Goal: Transaction & Acquisition: Download file/media

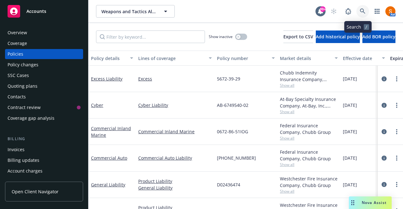
click at [361, 11] on link at bounding box center [362, 11] width 13 height 13
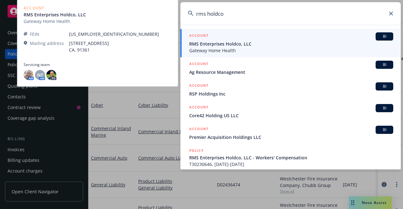
type input "rms holdco"
click at [238, 46] on span "RMS Enterprises Holdco, LLC" at bounding box center [291, 44] width 204 height 7
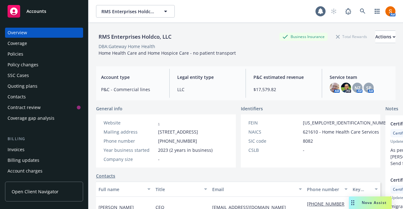
click at [22, 149] on div "Invoices" at bounding box center [16, 150] width 17 height 10
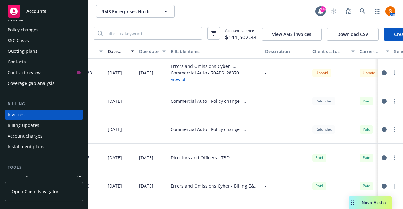
scroll to position [0, 56]
click at [380, 77] on button "button" at bounding box center [384, 73] width 8 height 8
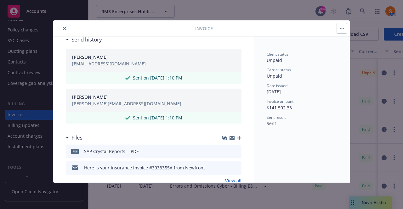
scroll to position [550, 0]
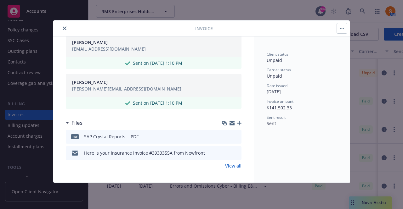
click at [233, 167] on link "View all" at bounding box center [233, 166] width 16 height 7
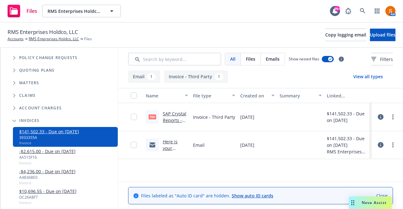
scroll to position [116, 0]
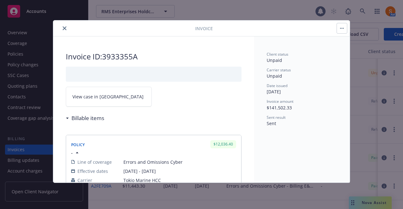
scroll to position [35, 0]
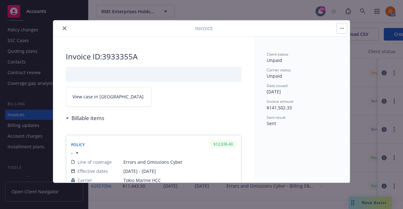
click at [61, 24] on div "Invoice" at bounding box center [201, 28] width 297 height 16
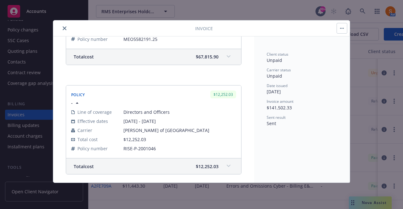
scroll to position [379, 0]
click at [64, 29] on icon "close" at bounding box center [65, 28] width 4 height 4
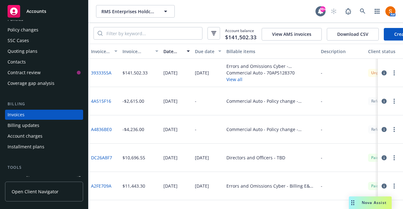
click at [103, 76] on link "3933355A" at bounding box center [101, 73] width 20 height 7
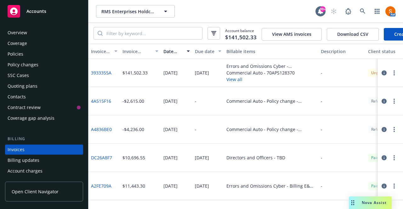
click at [26, 29] on div "Overview" at bounding box center [18, 33] width 20 height 10
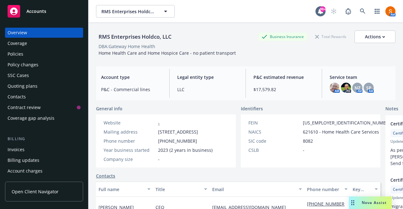
scroll to position [1, 0]
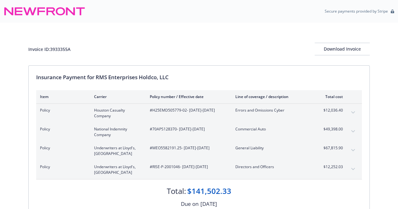
click at [252, 37] on div "Invoice ID: 3933355A Download Invoice" at bounding box center [199, 44] width 342 height 43
click at [350, 112] on button "expand content" at bounding box center [353, 113] width 10 height 10
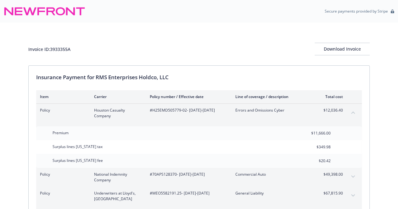
click at [350, 112] on button "collapse content" at bounding box center [353, 113] width 10 height 10
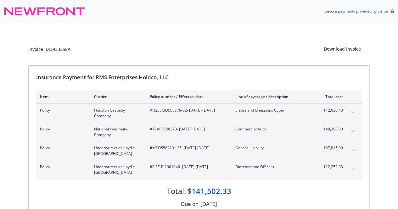
click at [354, 132] on icon "expand content" at bounding box center [353, 131] width 4 height 3
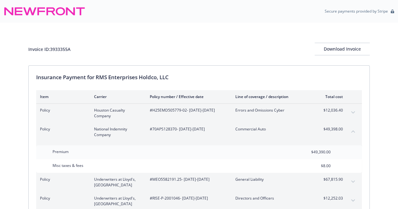
click at [354, 132] on icon "collapse content" at bounding box center [353, 131] width 4 height 3
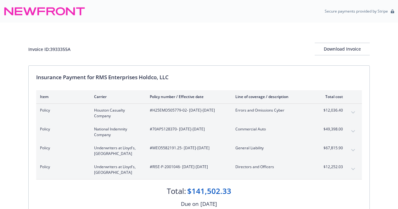
click at [352, 149] on icon "expand content" at bounding box center [353, 150] width 4 height 3
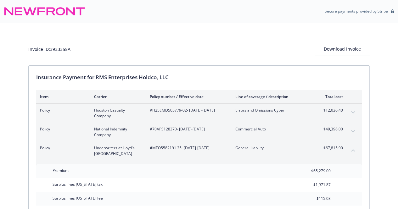
click at [352, 149] on icon "collapse content" at bounding box center [353, 150] width 4 height 3
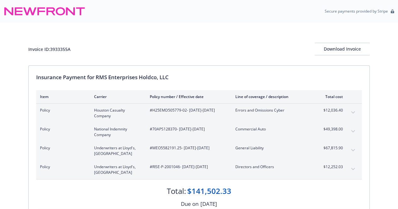
click at [353, 171] on button "expand content" at bounding box center [353, 169] width 10 height 10
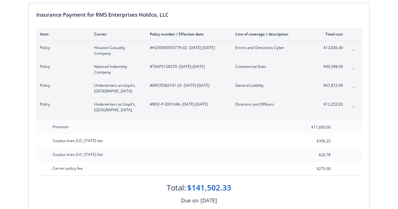
scroll to position [63, 0]
click at [354, 108] on button "collapse content" at bounding box center [353, 106] width 10 height 10
